Goal: Use online tool/utility: Utilize a website feature to perform a specific function

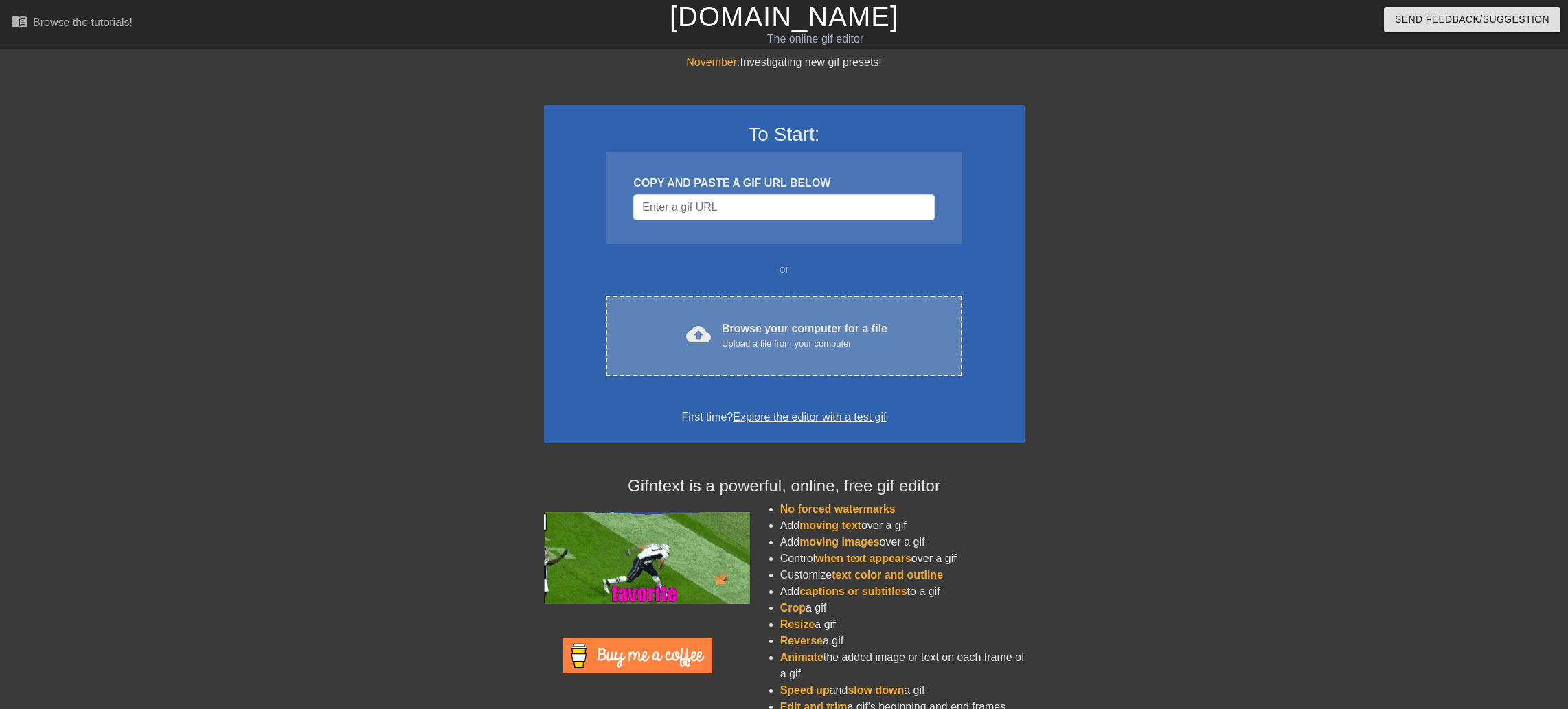
click at [728, 336] on div "Browse your computer for a file Upload a file from your computer" at bounding box center [805, 335] width 166 height 30
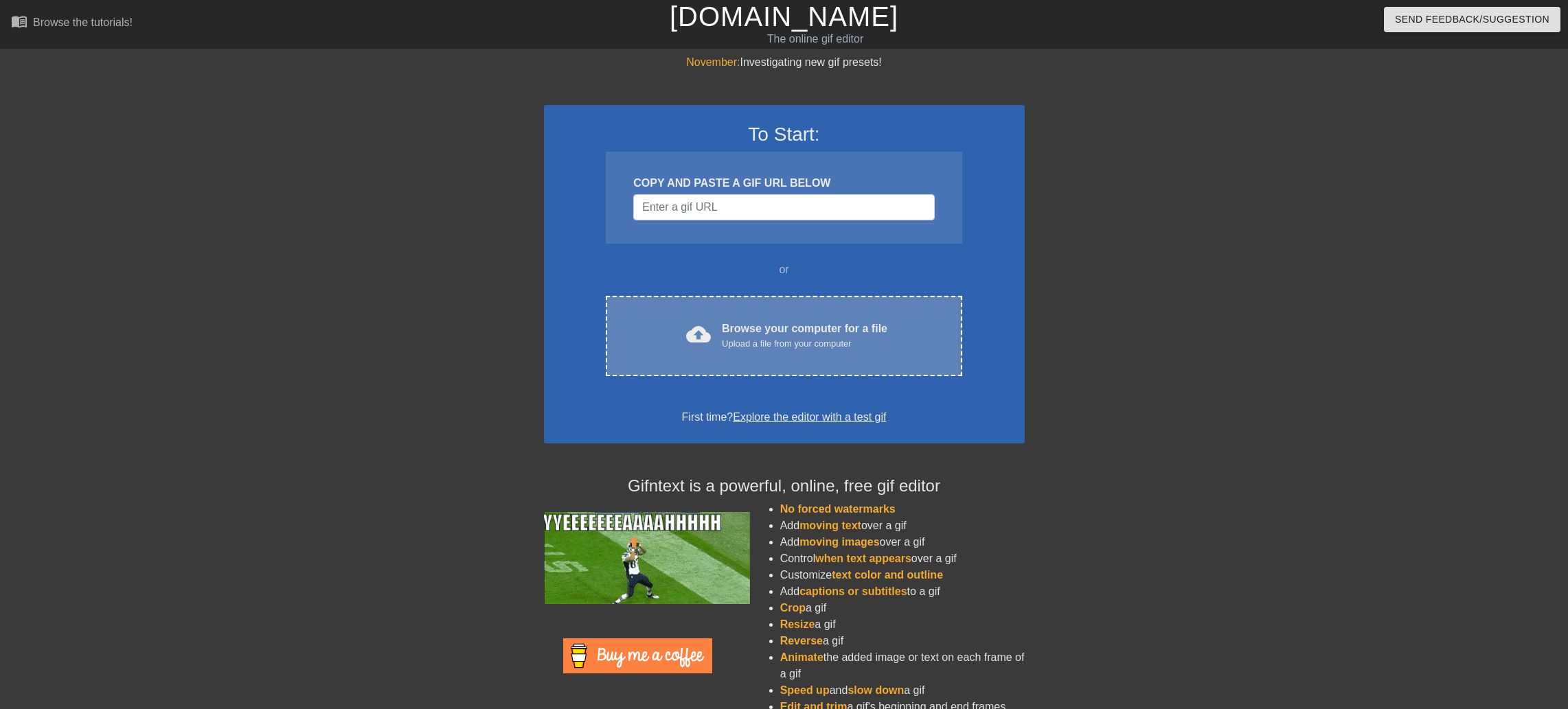
click at [892, 323] on div "cloud_upload Browse your computer for a file Upload a file from your computer" at bounding box center [783, 336] width 298 height 31
click at [753, 347] on div "Upload a file from your computer" at bounding box center [805, 344] width 166 height 14
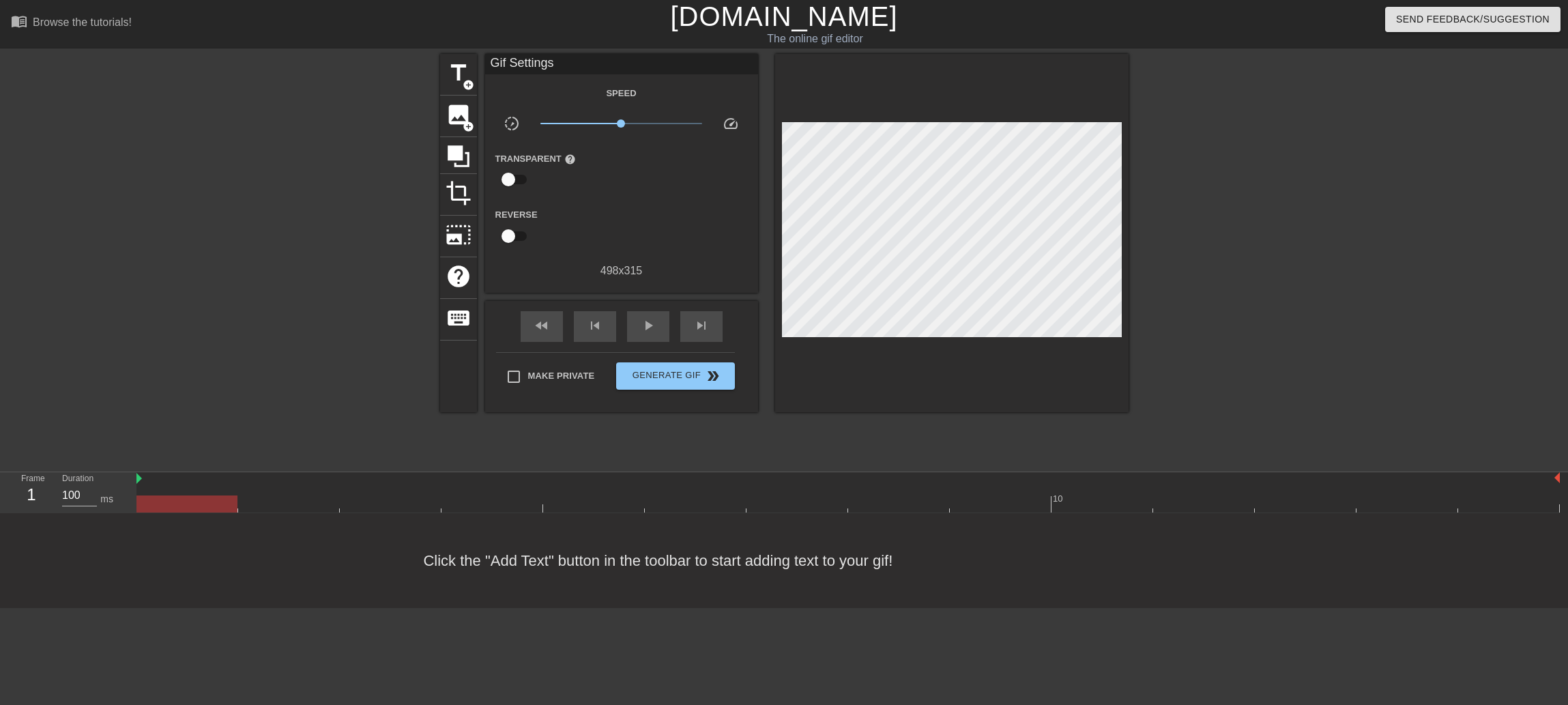
drag, startPoint x: 968, startPoint y: 426, endPoint x: 965, endPoint y: 414, distance: 12.4
click at [968, 426] on div "title add_circle image add_circle crop photo_size_select_large help keyboard Gi…" at bounding box center [784, 259] width 689 height 410
click at [458, 69] on span "title" at bounding box center [459, 73] width 26 height 26
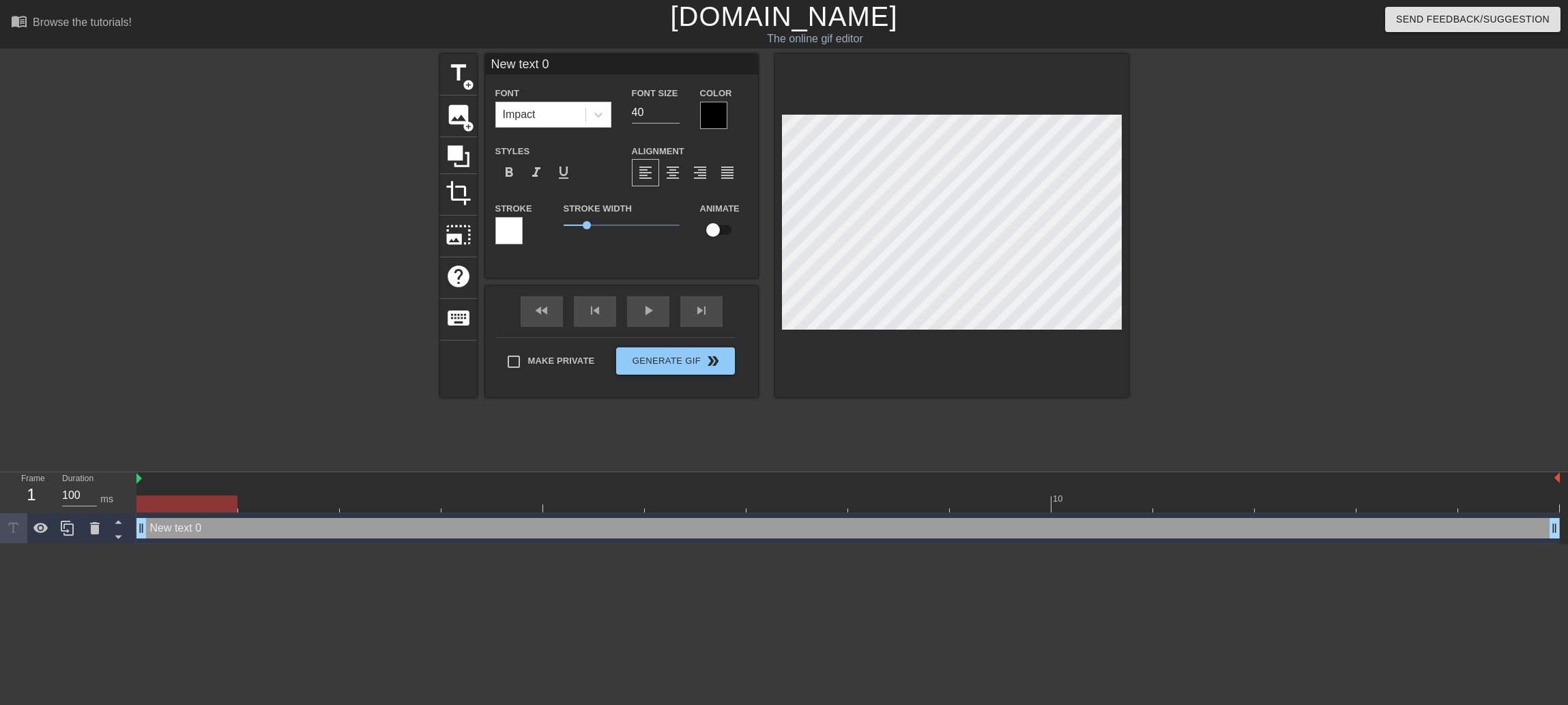
click at [560, 67] on input "New text 0" at bounding box center [622, 64] width 273 height 20
type input "Got any more of that"
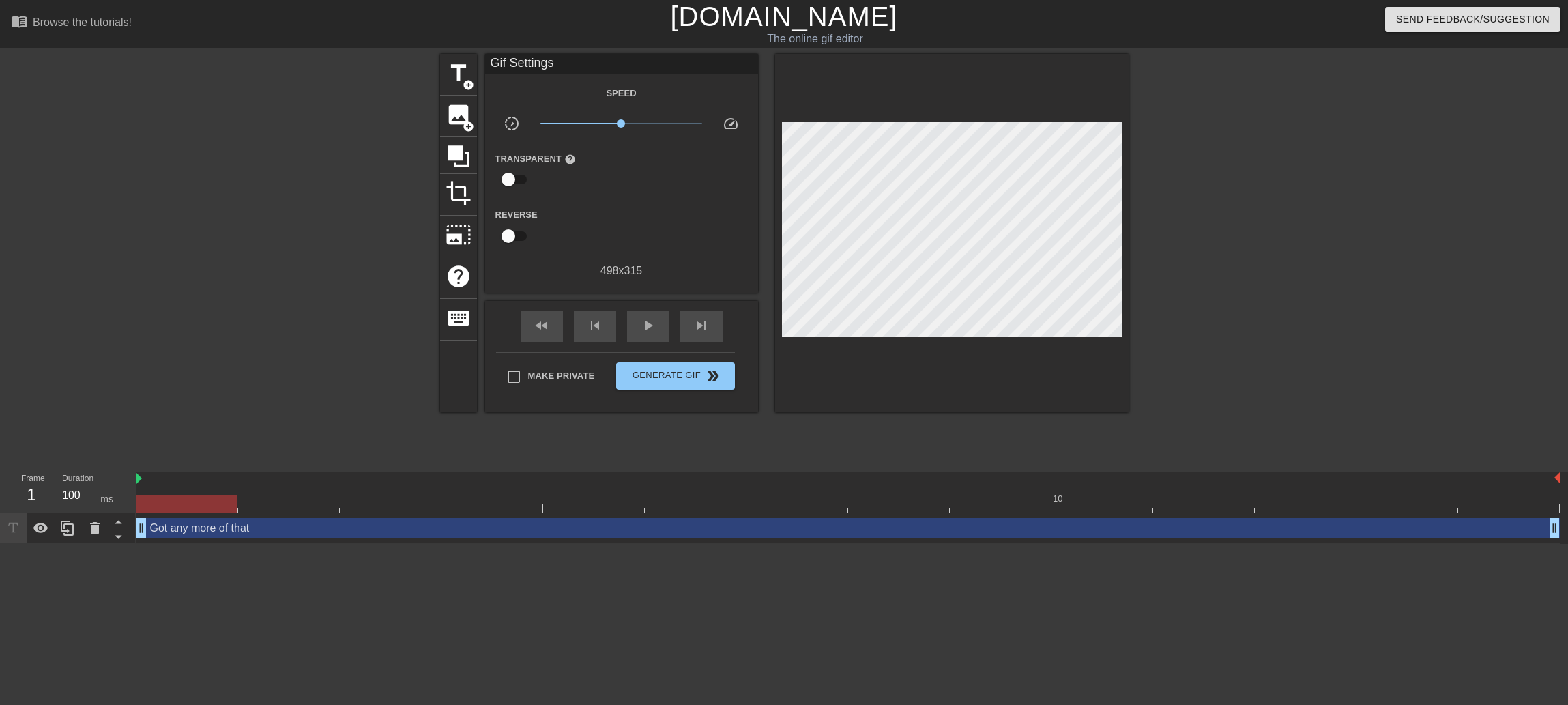
click at [1324, 261] on div at bounding box center [1247, 259] width 205 height 410
click at [655, 319] on span "play_arrow" at bounding box center [648, 325] width 16 height 16
click at [454, 85] on span "title" at bounding box center [459, 73] width 26 height 26
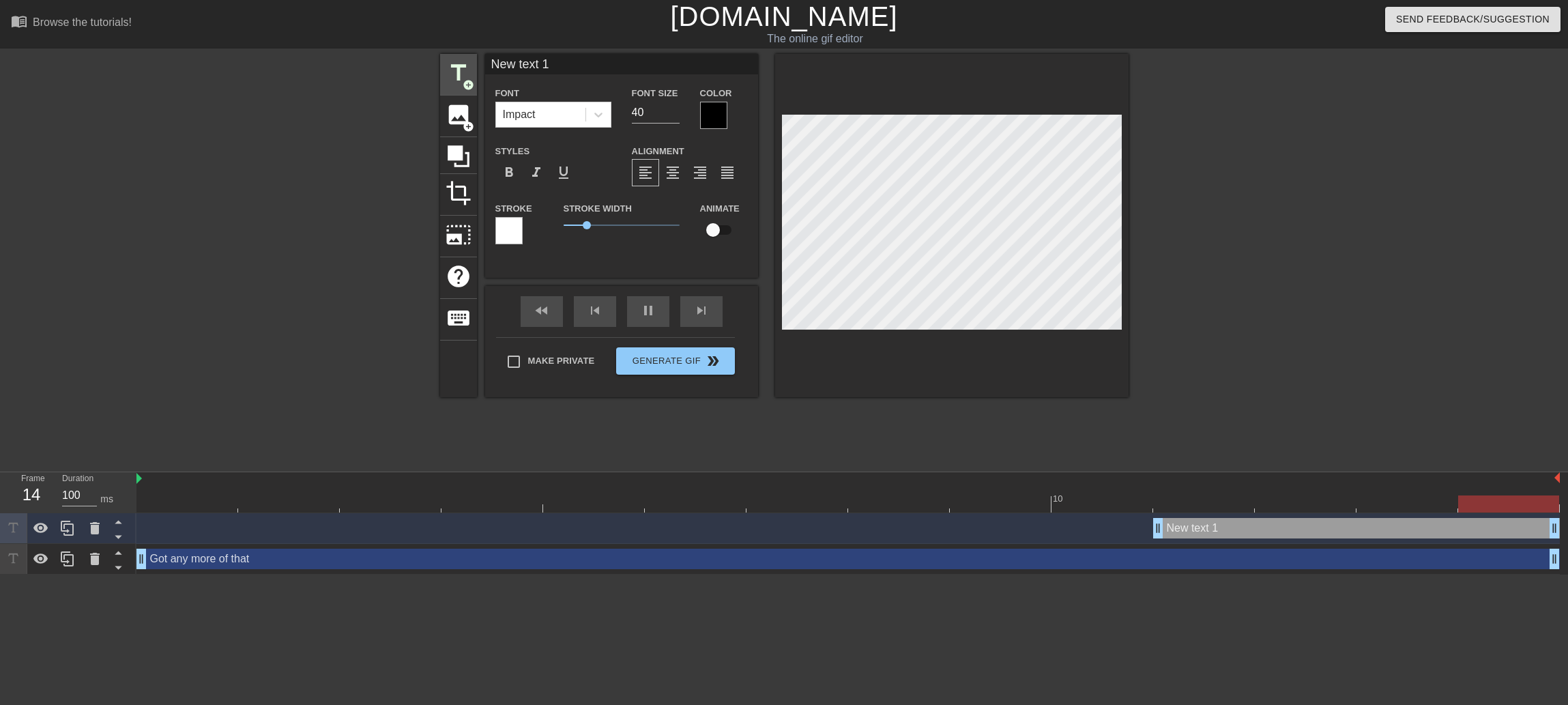
drag, startPoint x: 564, startPoint y: 61, endPoint x: 474, endPoint y: 64, distance: 90.0
click at [474, 64] on div "title add_circle image add_circle crop photo_size_select_large help keyboard Ne…" at bounding box center [784, 225] width 689 height 343
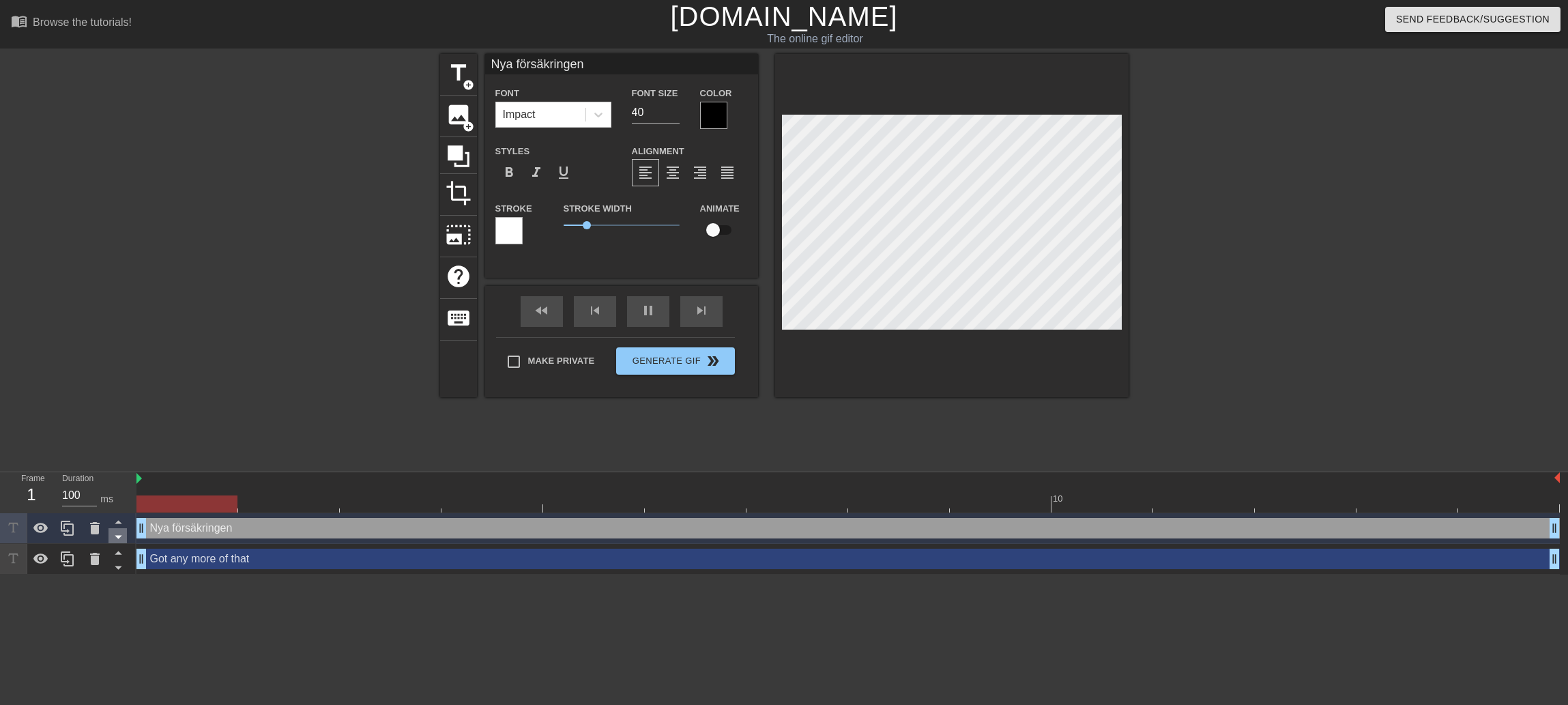
drag, startPoint x: 1156, startPoint y: 527, endPoint x: 123, endPoint y: 529, distance: 1033.0
click at [123, 529] on div "Frame 1 Duration 100 ms 10 Nya försäkringen drag_handle drag_handle Got any mor…" at bounding box center [784, 523] width 1568 height 102
click at [501, 61] on input "Nya försäkringen" at bounding box center [622, 64] width 273 height 20
type input "nya försäkringen?"
click at [1292, 308] on div at bounding box center [1247, 259] width 205 height 410
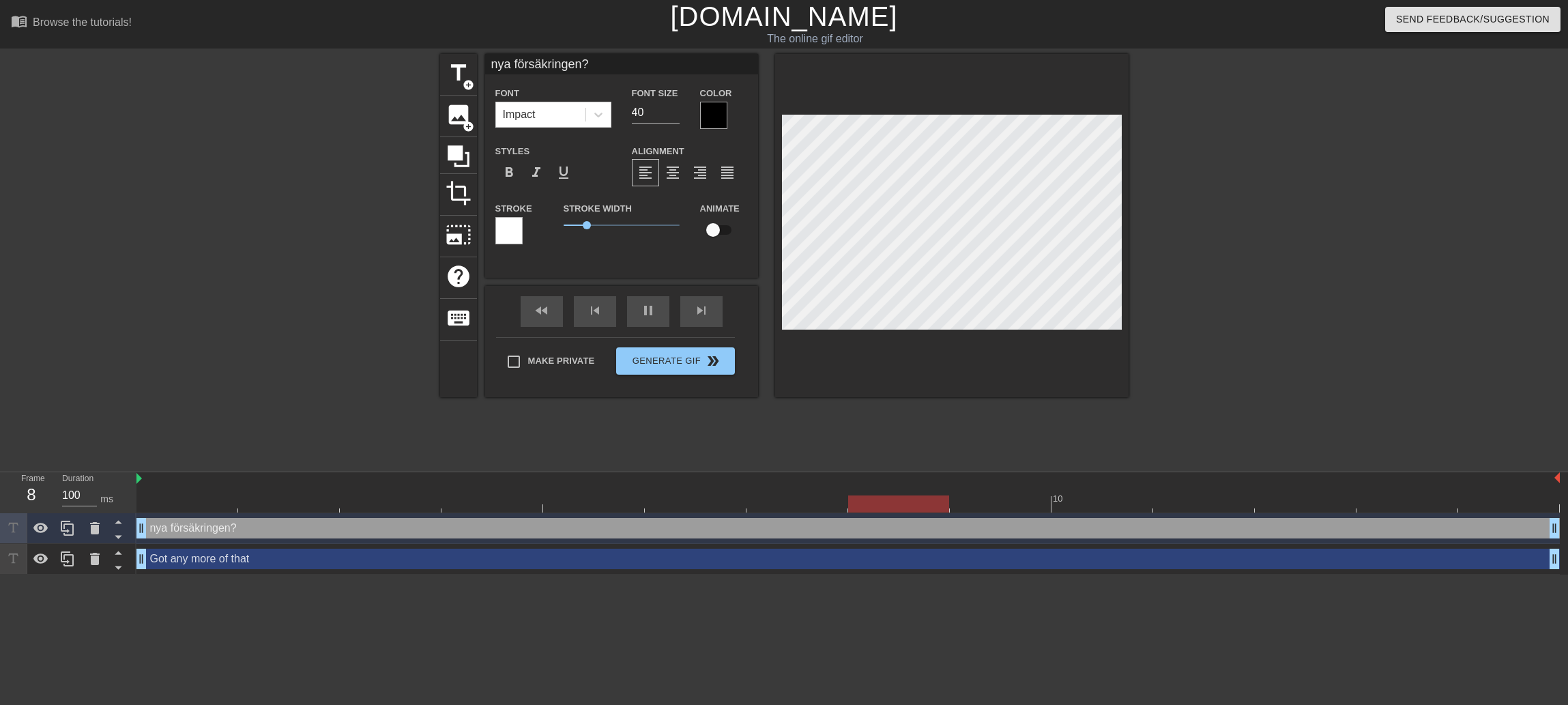
click at [581, 67] on input "nya försäkringen?" at bounding box center [622, 64] width 273 height 20
click at [490, 66] on input "nya försäkringen?" at bounding box center [622, 64] width 273 height 20
type input "utbildning för nya försäkringen?"
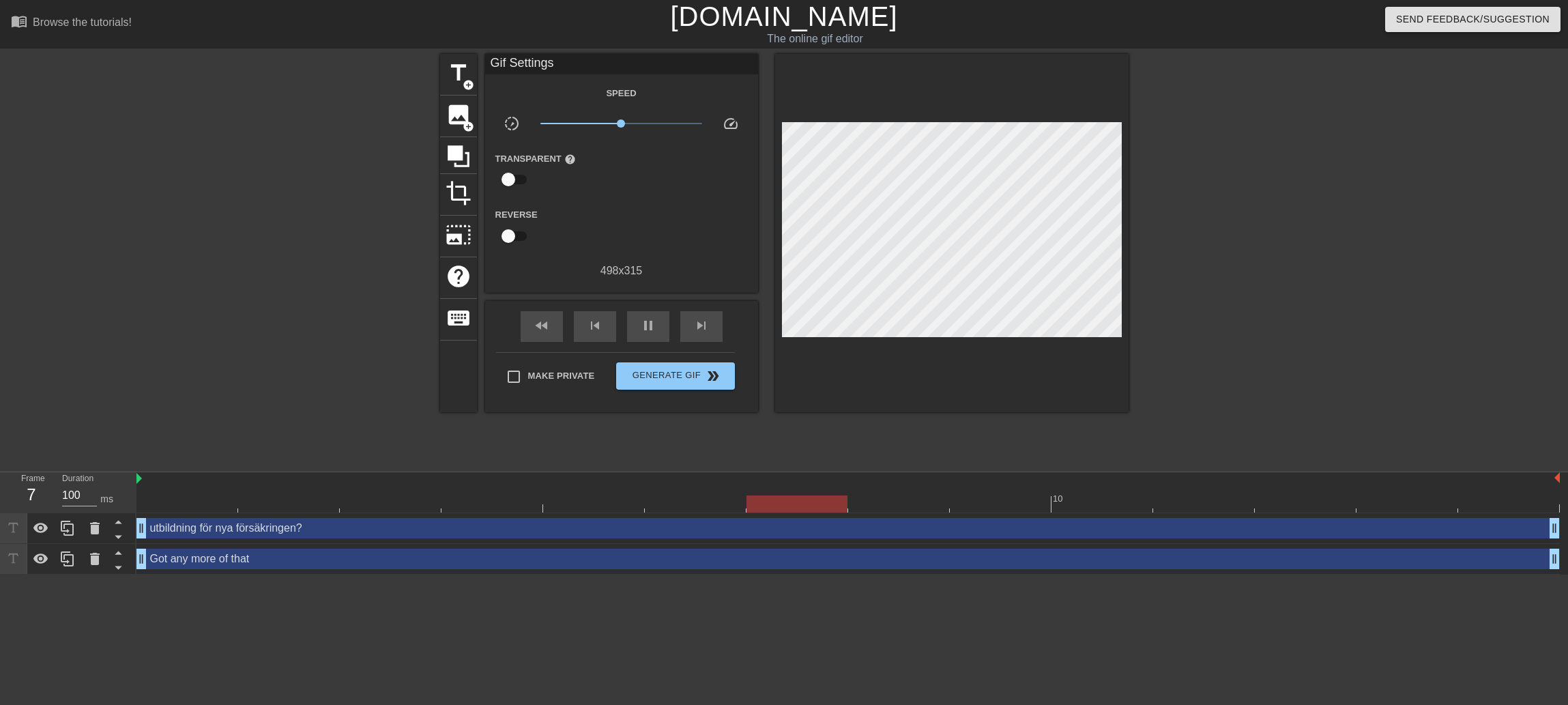
click at [1266, 309] on div at bounding box center [1247, 259] width 205 height 410
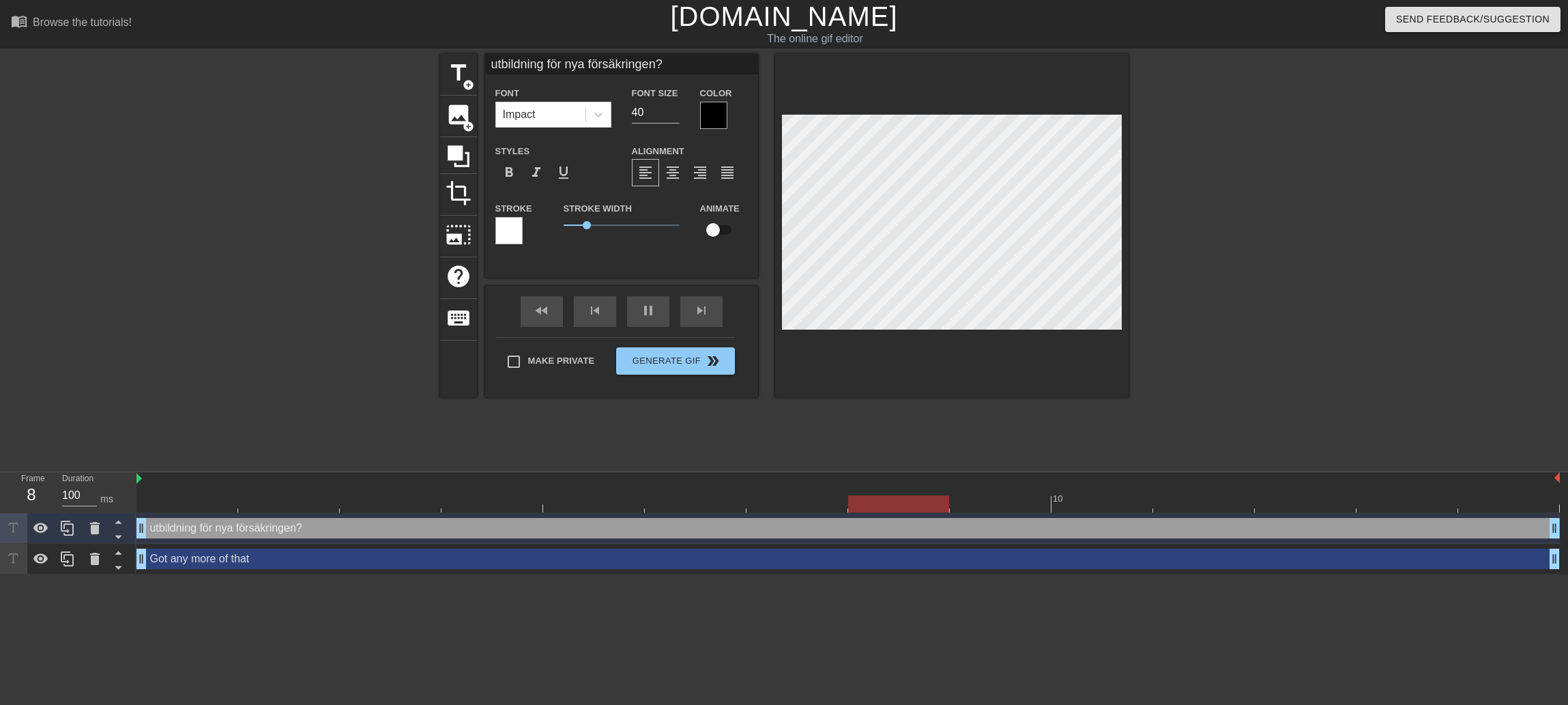
click at [1387, 323] on div "title add_circle image add_circle crop photo_size_select_large help keyboard ut…" at bounding box center [784, 259] width 1568 height 410
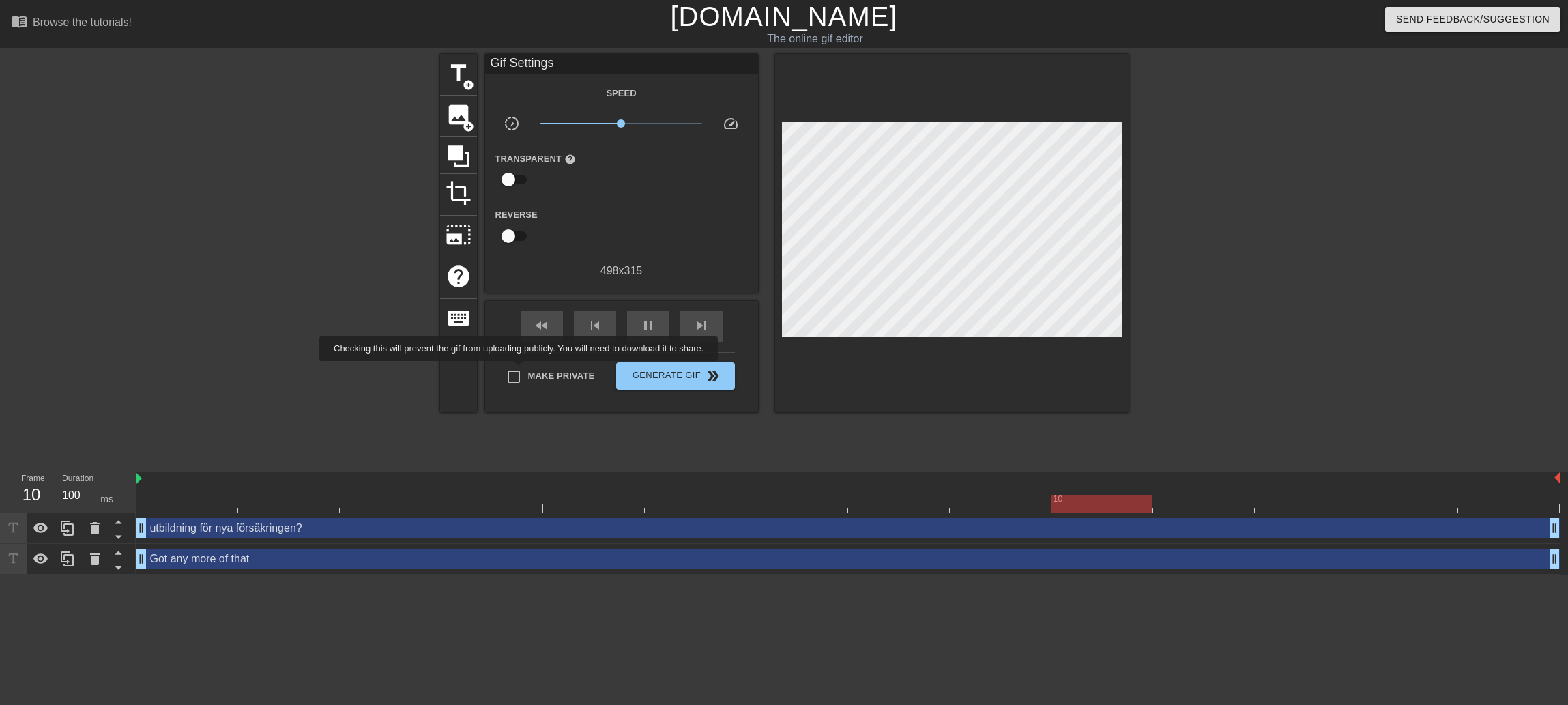
click at [522, 370] on input "Make Private" at bounding box center [513, 376] width 28 height 28
checkbox input "true"
click at [647, 376] on span "Generate Gif double_arrow" at bounding box center [675, 376] width 107 height 16
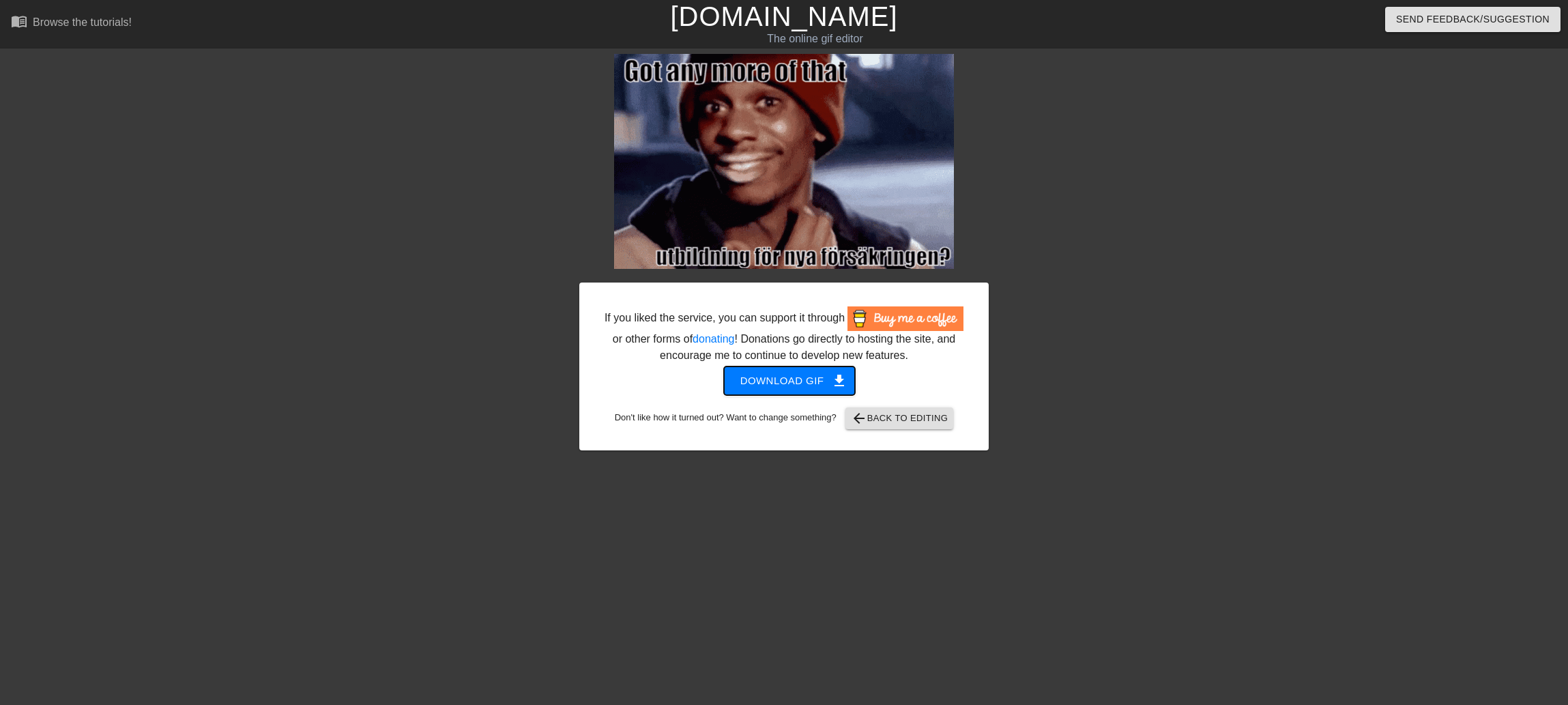
click at [812, 374] on span "Download gif get_app" at bounding box center [790, 381] width 99 height 17
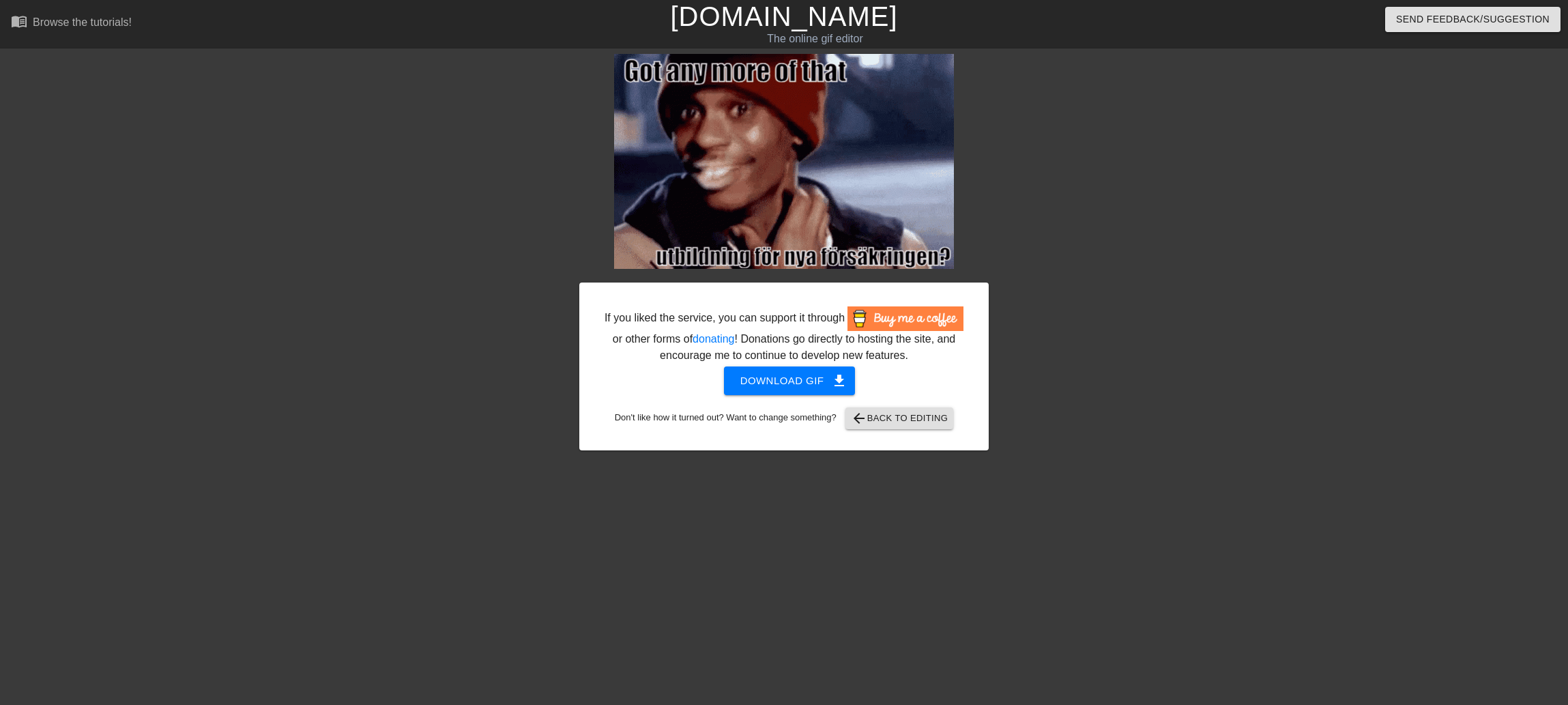
click at [247, 435] on div "If you liked the service, you can support it through or other forms of donating…" at bounding box center [784, 259] width 1568 height 410
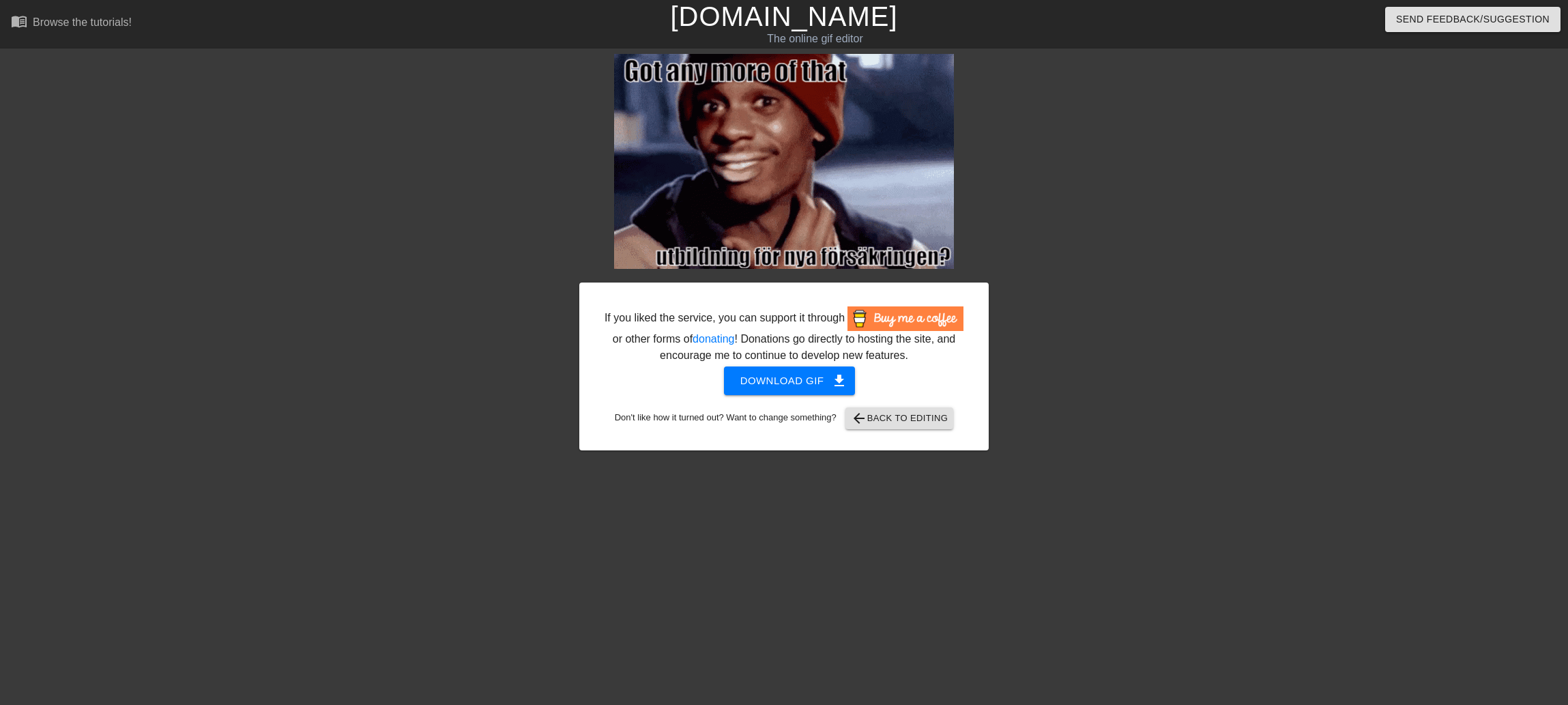
click at [989, 470] on html "menu_book Browse the tutorials! [DOMAIN_NAME] The online gif editor Send Feedba…" at bounding box center [784, 235] width 1568 height 470
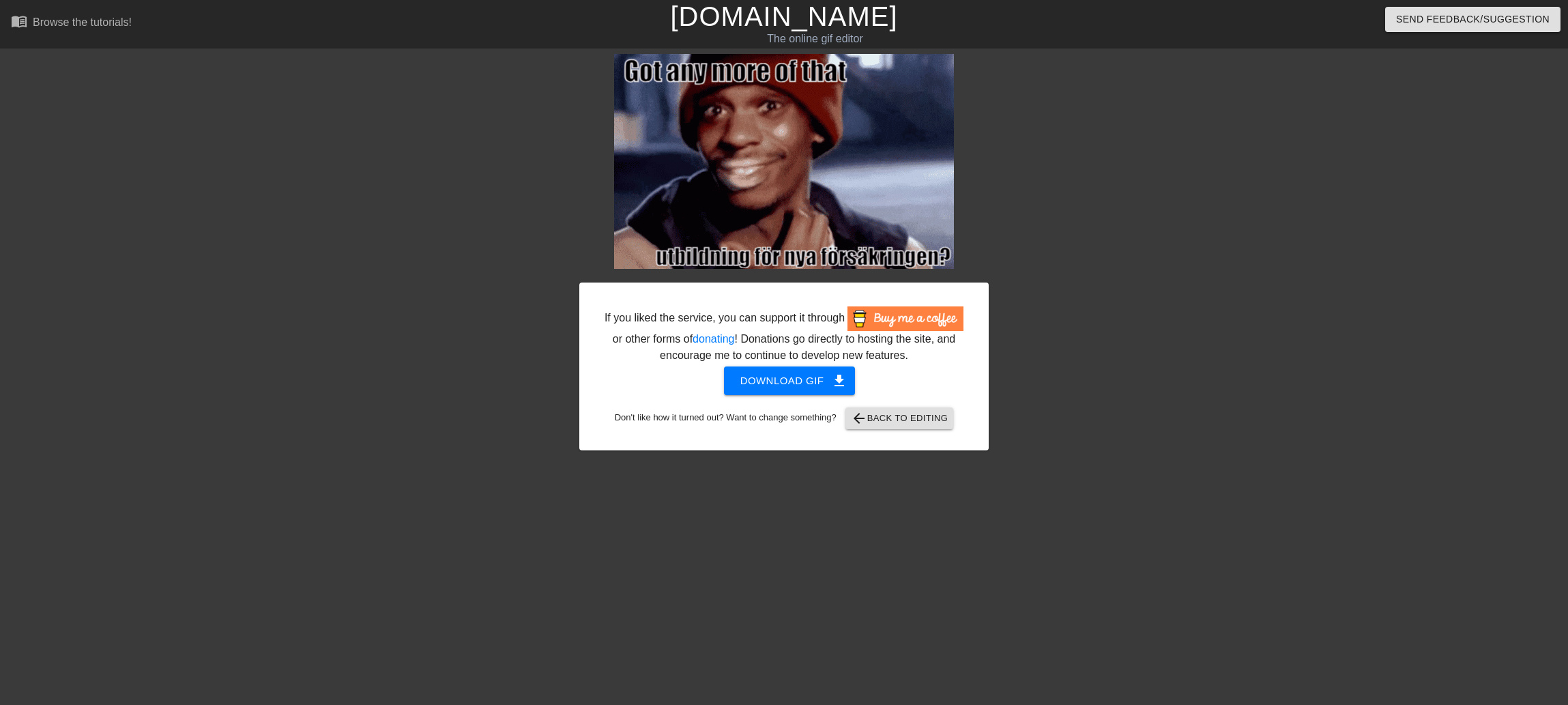
click at [238, 82] on div "If you liked the service, you can support it through or other forms of donating…" at bounding box center [784, 259] width 1568 height 410
